Goal: Transaction & Acquisition: Purchase product/service

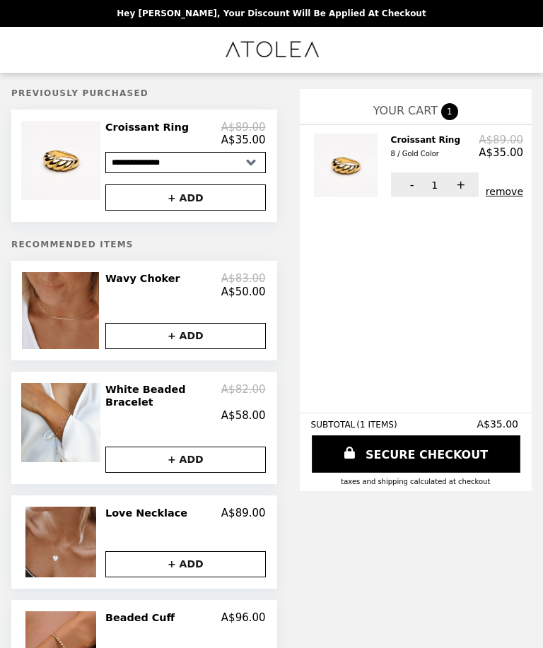
click at [509, 189] on button "remove" at bounding box center [504, 191] width 37 height 11
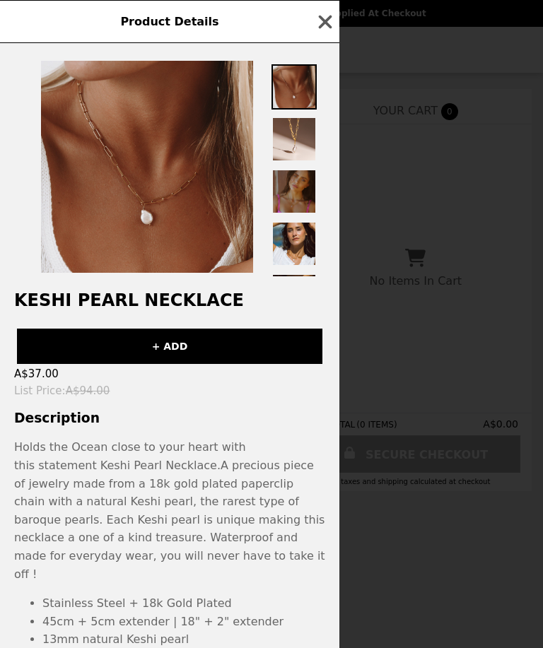
click at [322, 20] on icon "button" at bounding box center [325, 21] width 13 height 13
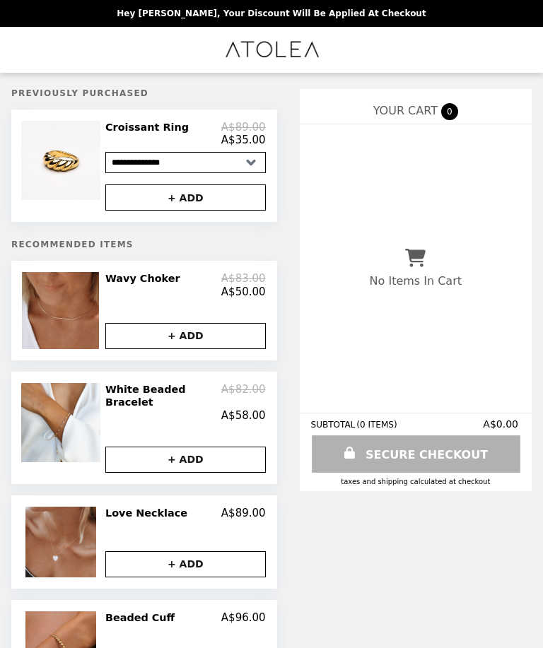
click at [298, 44] on img "Main" at bounding box center [271, 49] width 97 height 29
